Goal: Navigation & Orientation: Find specific page/section

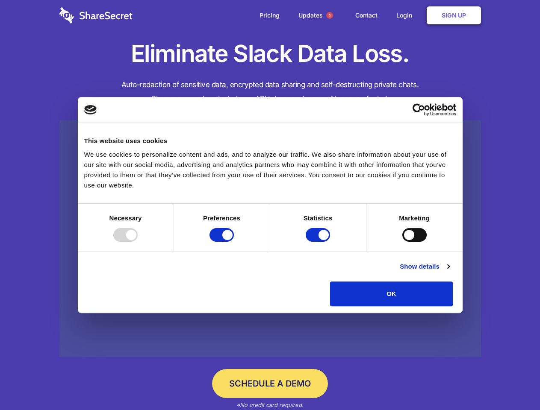
click at [138, 242] on div at bounding box center [125, 235] width 24 height 14
click at [234, 242] on input "Preferences" at bounding box center [221, 235] width 24 height 14
checkbox input "false"
click at [319, 242] on input "Statistics" at bounding box center [317, 235] width 24 height 14
checkbox input "false"
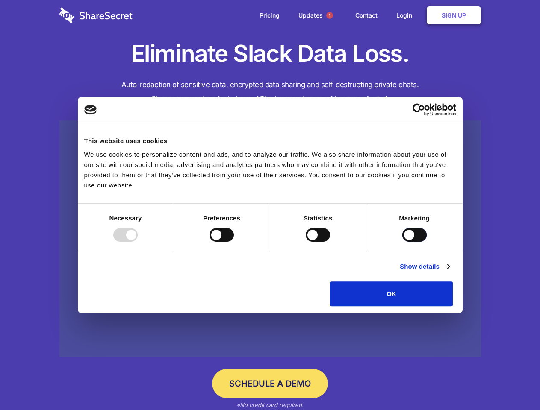
click at [402, 242] on input "Marketing" at bounding box center [414, 235] width 24 height 14
checkbox input "true"
click at [449, 272] on link "Show details" at bounding box center [424, 266] width 50 height 10
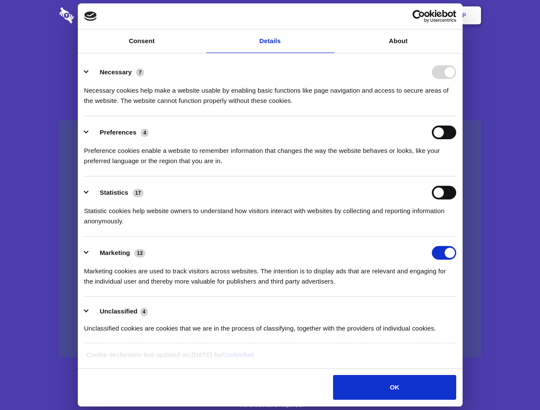
click at [460, 309] on ul "Necessary 7 Necessary cookies help make a website usable by enabling basic func…" at bounding box center [270, 200] width 380 height 288
click at [329, 15] on span "1" at bounding box center [329, 15] width 7 height 7
